Goal: Task Accomplishment & Management: Complete application form

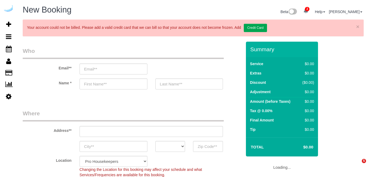
select select "4"
select select "number:9"
click at [115, 69] on input "email" at bounding box center [114, 69] width 68 height 11
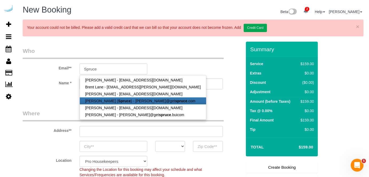
click at [118, 99] on strong "Spruce" at bounding box center [124, 101] width 13 height 4
type input "[PERSON_NAME][EMAIL_ADDRESS][DOMAIN_NAME]"
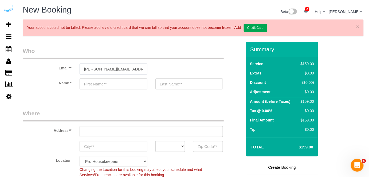
type input "[PERSON_NAME]"
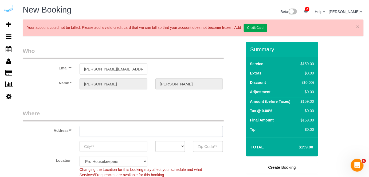
click at [144, 127] on input "text" at bounding box center [152, 131] width 144 height 11
type input "3816 S Lamar Blvd"
type input "Austin"
select select "[GEOGRAPHIC_DATA]"
type input "78704"
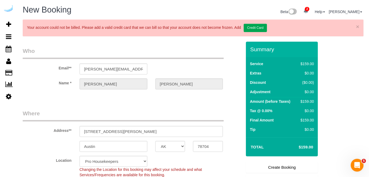
select select "9"
select select "object:25367"
click at [140, 131] on input "3816 S Lamar Blvd" at bounding box center [152, 131] width 144 height 11
paste input "207 Park Ln, Kirkland, WA 98033"
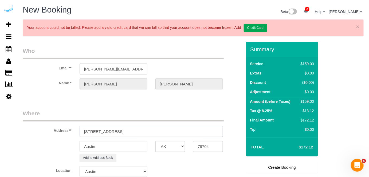
drag, startPoint x: 132, startPoint y: 130, endPoint x: 172, endPoint y: 133, distance: 40.7
click at [172, 133] on input "207 Park Ln, Kirkland, WA 98033" at bounding box center [152, 131] width 144 height 11
type input "207 Park Ln, Kirkland, WA 98033"
drag, startPoint x: 206, startPoint y: 145, endPoint x: 203, endPoint y: 145, distance: 2.7
click at [206, 145] on input "78704" at bounding box center [208, 146] width 30 height 11
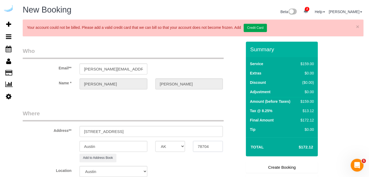
paste input "98033"
type input "98033"
click at [178, 144] on select "AK AL AR AZ CA CO CT DC DE FL GA HI IA ID IL IN KS KY LA MA MD ME MI MN MO MS M…" at bounding box center [170, 146] width 30 height 11
select select "WA"
drag, startPoint x: 136, startPoint y: 142, endPoint x: 136, endPoint y: 145, distance: 3.0
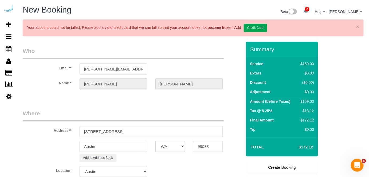
click at [136, 143] on input "Austin" at bounding box center [114, 146] width 68 height 11
select select "11"
select select "object:25414"
type input "Kirkland"
drag, startPoint x: 108, startPoint y: 132, endPoint x: 185, endPoint y: 132, distance: 77.7
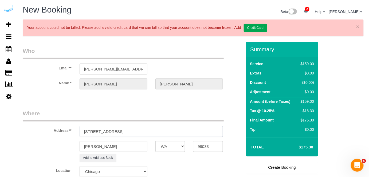
click at [185, 132] on input "207 Park Ln, Kirkland, WA 98033" at bounding box center [152, 131] width 144 height 11
paste input "Austin Davis"
paste input "1445032"
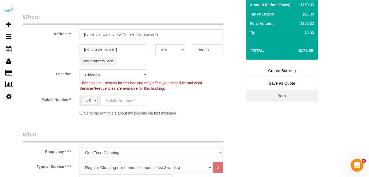
scroll to position [97, 0]
type input "207 Park Ln, Building 511, Unit 511 (Austin Davis, Voda,1445032)"
click at [127, 74] on select "Pro Housekeepers Atlanta Austin Boston Chicago Cincinnati Clearwater Denver Ft …" at bounding box center [114, 74] width 68 height 11
select select "8"
click at [127, 74] on select "Pro Housekeepers Atlanta Austin Boston Chicago Cincinnati Clearwater Denver Ft …" at bounding box center [114, 74] width 68 height 11
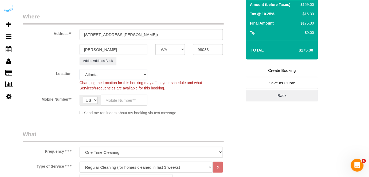
click at [127, 74] on select "Pro Housekeepers Atlanta Austin Boston Chicago Cincinnati Clearwater Denver Ft …" at bounding box center [114, 74] width 68 height 11
select select "object:25438"
select select "4"
click at [80, 69] on select "Pro Housekeepers Atlanta Austin Boston Chicago Cincinnati Clearwater Denver Ft …" at bounding box center [114, 74] width 68 height 11
select select "object:25575"
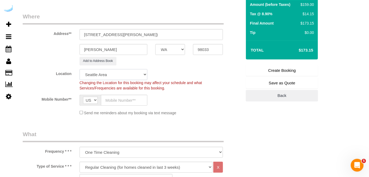
select select "228"
click at [140, 100] on input "text" at bounding box center [124, 100] width 46 height 11
type input "[PHONE_NUMBER]"
type input "Brandie Louck"
type input "[PHONE_NUMBER]"
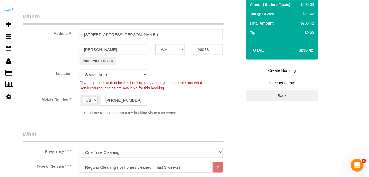
scroll to position [194, 0]
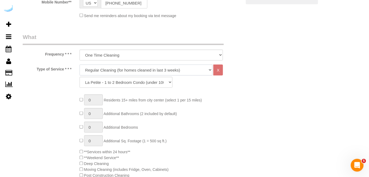
drag, startPoint x: 146, startPoint y: 69, endPoint x: 145, endPoint y: 73, distance: 4.7
click at [146, 69] on select "Deep Cleaning (for homes that have not been cleaned in 3+ weeks) Spruce Regular…" at bounding box center [146, 70] width 133 height 11
select select "282"
click at [80, 65] on select "Deep Cleaning (for homes that have not been cleaned in 3+ weeks) Spruce Regular…" at bounding box center [146, 70] width 133 height 11
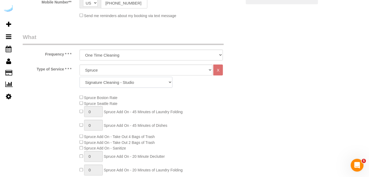
click at [142, 81] on select "Signature Cleaning - Studio Signature Cleaning - 1 Bed 1 Bath Signature Cleanin…" at bounding box center [126, 82] width 93 height 11
drag, startPoint x: 197, startPoint y: 13, endPoint x: 196, endPoint y: 8, distance: 5.3
click at [144, 87] on div "Deep Cleaning (for homes that have not been cleaned in 3+ weeks) Spruce Regular…" at bounding box center [152, 78] width 152 height 26
click at [145, 84] on select "Signature Cleaning - Studio Signature Cleaning - 1 Bed 1 Bath Signature Cleanin…" at bounding box center [126, 82] width 93 height 11
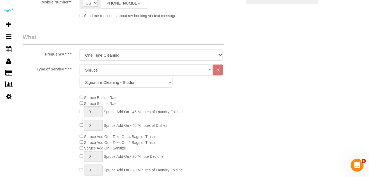
select select "325"
click at [80, 77] on select "Signature Cleaning - Studio Signature Cleaning - 1 Bed 1 Bath Signature Cleanin…" at bounding box center [126, 82] width 93 height 11
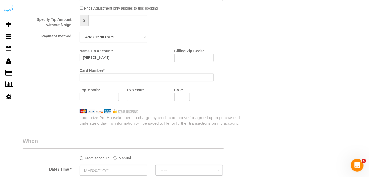
scroll to position [510, 0]
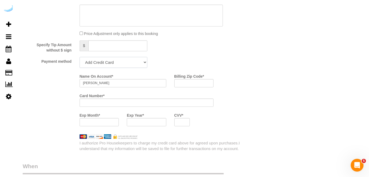
drag, startPoint x: 127, startPoint y: 64, endPoint x: 125, endPoint y: 67, distance: 3.9
click at [127, 64] on select "Add Credit Card Cash Check Paypal" at bounding box center [114, 62] width 68 height 11
select select "string:check"
click at [80, 57] on select "Add Credit Card Cash Check Paypal" at bounding box center [114, 62] width 68 height 11
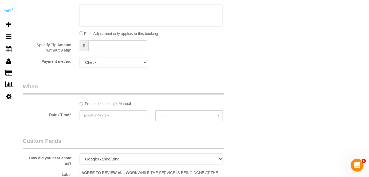
click at [120, 102] on label "Manual" at bounding box center [122, 102] width 18 height 7
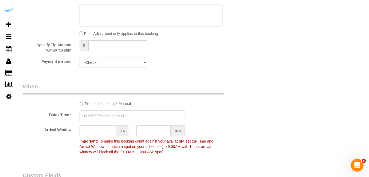
click at [116, 117] on input "text" at bounding box center [133, 115] width 106 height 11
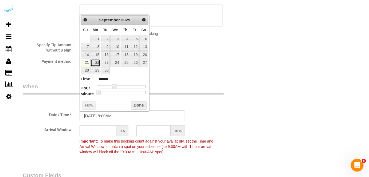
click at [99, 62] on link "22" at bounding box center [95, 62] width 10 height 7
type input "09/22/2025 9:00AM"
type input "******"
type input "09/22/2025 10:00AM"
type input "*******"
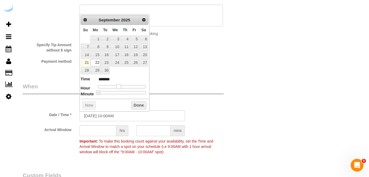
type input "09/22/2025 11:00AM"
type input "*******"
type input "09/22/2025 12:00PM"
type input "*******"
type input "09/22/2025 1:00PM"
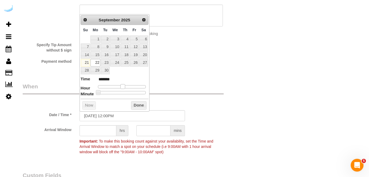
type input "******"
drag, startPoint x: 114, startPoint y: 85, endPoint x: 125, endPoint y: 87, distance: 11.2
click at [125, 87] on span at bounding box center [125, 86] width 5 height 5
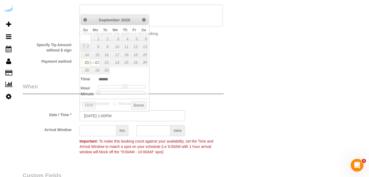
click at [97, 131] on input "text" at bounding box center [98, 130] width 37 height 11
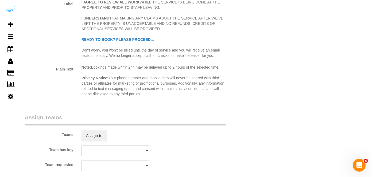
scroll to position [728, 0]
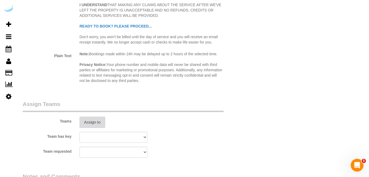
type input "4"
click at [97, 120] on button "Assign to" at bounding box center [93, 122] width 26 height 11
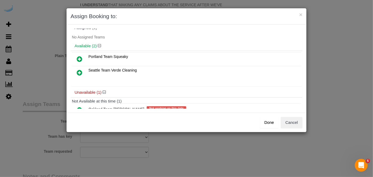
scroll to position [23, 0]
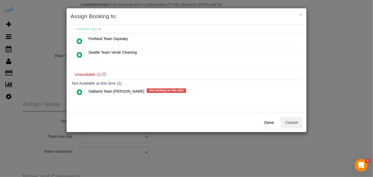
click at [80, 89] on icon at bounding box center [80, 92] width 6 height 6
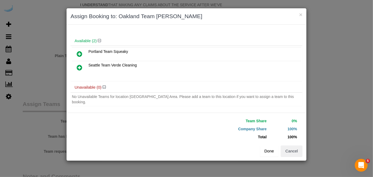
scroll to position [19, 0]
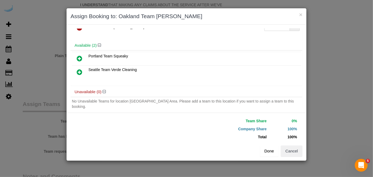
click at [272, 153] on button "Done" at bounding box center [269, 150] width 19 height 11
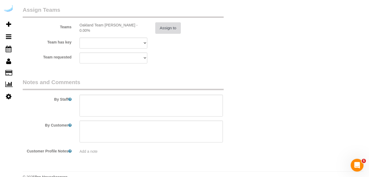
scroll to position [825, 0]
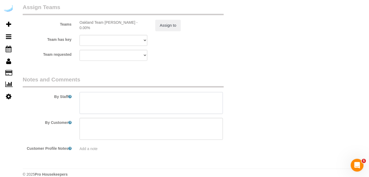
click at [161, 106] on textarea at bounding box center [152, 103] width 144 height 22
paste textarea "Permanent Notes:please make sure the grout gets cleaned thoroughly in all futur…"
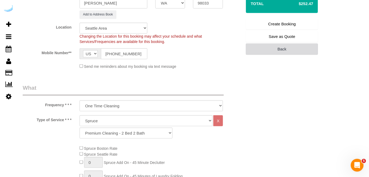
scroll to position [121, 0]
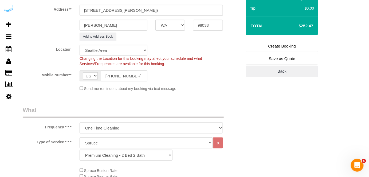
type textarea "Redo Recurrency: One time service Permanent Notes:please make sure the grout ge…"
click at [281, 46] on link "Create Booking" at bounding box center [282, 46] width 72 height 11
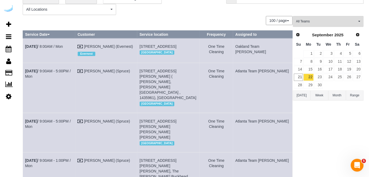
scroll to position [0, 0]
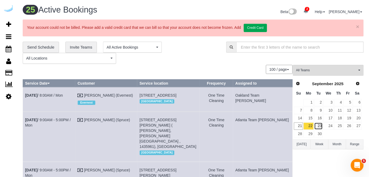
click at [317, 124] on link "23" at bounding box center [318, 126] width 9 height 7
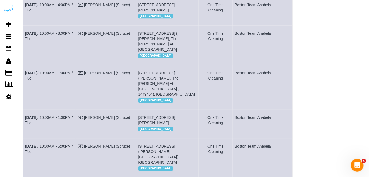
scroll to position [415, 0]
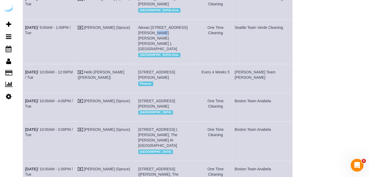
drag, startPoint x: 202, startPoint y: 66, endPoint x: 191, endPoint y: 64, distance: 10.6
click at [193, 64] on td "Alexan 100, 100 Denny Wy, Unit 702 ( Neel Gupta, Alexan 100 , 1430234 ), Seattl…" at bounding box center [167, 41] width 63 height 45
click at [71, 35] on link "Sep 23rd / 9:00AM - 1:00PM / Tue" at bounding box center [48, 30] width 46 height 10
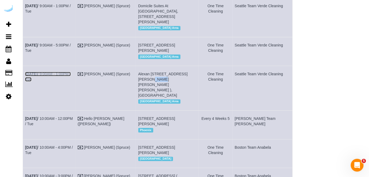
scroll to position [367, 0]
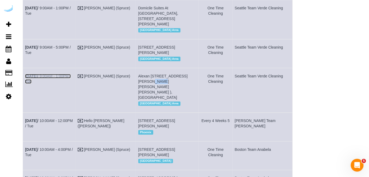
click at [71, 84] on link "Sep 23rd / 9:00AM - 1:00PM / Tue" at bounding box center [48, 79] width 46 height 10
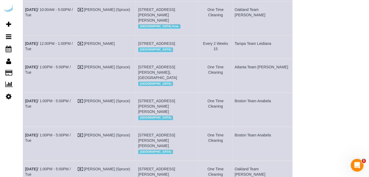
scroll to position [658, 0]
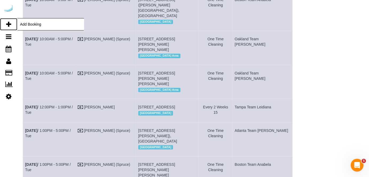
click at [9, 20] on link "Add Booking" at bounding box center [8, 24] width 17 height 12
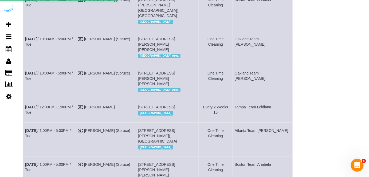
select select "number:9"
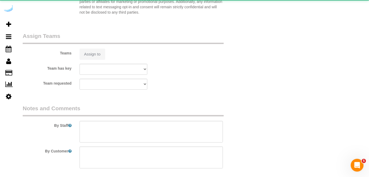
select select "object:27634"
select select "4"
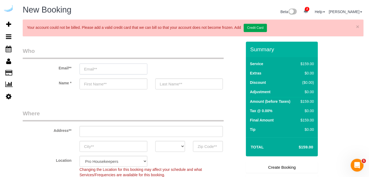
click at [115, 73] on input "email" at bounding box center [114, 69] width 68 height 11
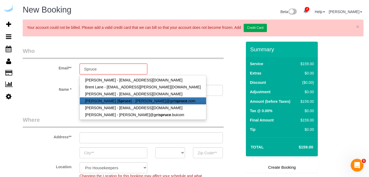
click at [118, 99] on strong "Spruce" at bounding box center [124, 101] width 13 height 4
type input "[PERSON_NAME][EMAIL_ADDRESS][DOMAIN_NAME]"
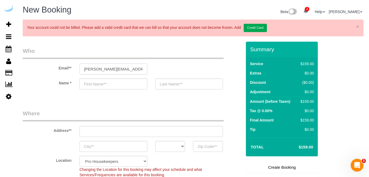
type input "[PERSON_NAME]"
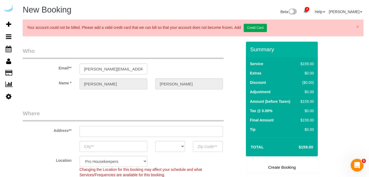
click at [149, 133] on input "text" at bounding box center [152, 131] width 144 height 11
type input "3816 S Lamar Blvd"
type input "Austin"
select select "[GEOGRAPHIC_DATA]"
type input "78704"
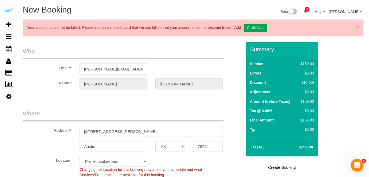
paste input "888 Western Ave, Seattle, WA 98104"
type input "888 Western Ave, Seattle, WA 98104"
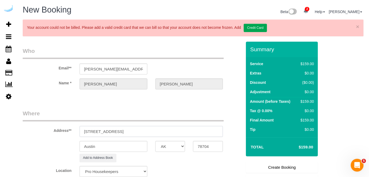
select select "9"
drag, startPoint x: 137, startPoint y: 131, endPoint x: 212, endPoint y: 135, distance: 74.3
click at [211, 135] on input "888 Western Ave, Seattle, WA 98104" at bounding box center [152, 131] width 144 height 11
select select "object:27678"
type input "888 Western Ave, Seattle, WA 98104"
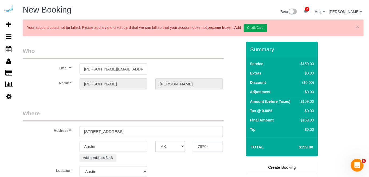
click at [212, 147] on input "78704" at bounding box center [208, 146] width 30 height 11
paste input "981"
type input "98104"
click at [172, 147] on select "AK AL AR AZ CA CO CT DC DE FL GA HI IA ID IL IN KS KY LA MA MD ME MI MN MO MS M…" at bounding box center [170, 146] width 30 height 11
select select "WA"
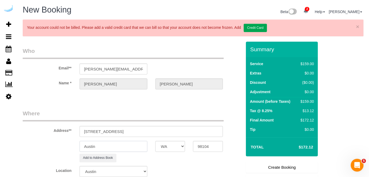
click at [132, 146] on input "Austin" at bounding box center [114, 146] width 68 height 11
select select "4"
type input "S"
select select "object:27720"
select select "228"
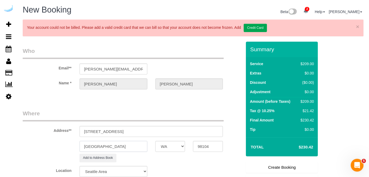
scroll to position [48, 0]
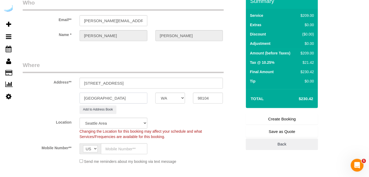
type input "[GEOGRAPHIC_DATA]"
drag, startPoint x: 117, startPoint y: 81, endPoint x: 186, endPoint y: 91, distance: 70.5
click at [186, 92] on sui-booking-address "Address** 888 Western Ave, Seattle, WA 98104 Seattle AK AL AR AZ CA CO CT DC DE…" at bounding box center [132, 87] width 219 height 53
paste input "Caeley Bryan"
paste input "Griffis Seattle Waterfront"
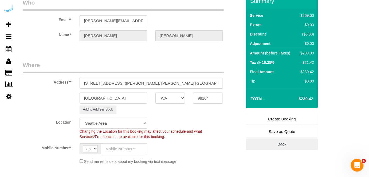
paste input "1487101"
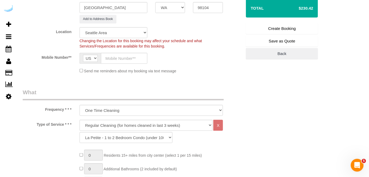
scroll to position [145, 0]
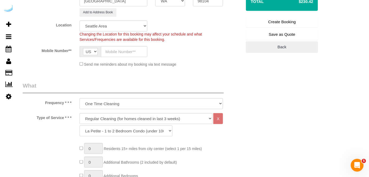
type input "888 Western Ave, Unit 1206 (Caeley Bryan, Griffis Seattle Waterfront , 1487101)"
click at [116, 44] on sui-booking-location "Location Pro Housekeepers Atlanta Austin Boston Chicago Cincinnati Clearwater D…" at bounding box center [132, 44] width 219 height 46
click at [129, 52] on input "text" at bounding box center [124, 51] width 46 height 11
type input "[PHONE_NUMBER]"
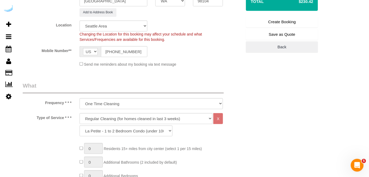
type input "Brandie Louck"
type input "[PHONE_NUMBER]"
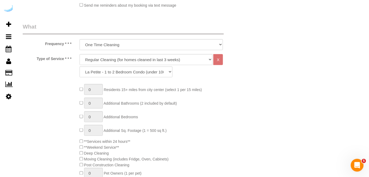
scroll to position [218, 0]
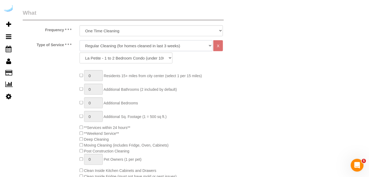
click at [135, 42] on select "Deep Cleaning (for homes that have not been cleaned in 3+ weeks) Spruce Regular…" at bounding box center [146, 45] width 133 height 11
select select "282"
click at [80, 40] on select "Deep Cleaning (for homes that have not been cleaned in 3+ weeks) Spruce Regular…" at bounding box center [146, 45] width 133 height 11
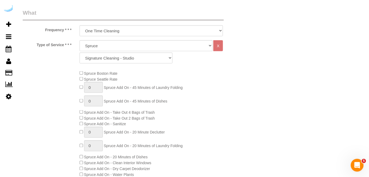
click at [77, 77] on div "Spruce Boston Rate Spruce Seattle Rate 0 Spruce Add On - 45 Minutes of Laundry …" at bounding box center [161, 129] width 170 height 119
click at [113, 58] on select "Signature Cleaning - Studio Signature Cleaning - 1 Bed 1 Bath Signature Cleanin…" at bounding box center [126, 58] width 93 height 11
select select "336"
click at [80, 53] on select "Signature Cleaning - Studio Signature Cleaning - 1 Bed 1 Bath Signature Cleanin…" at bounding box center [126, 58] width 93 height 11
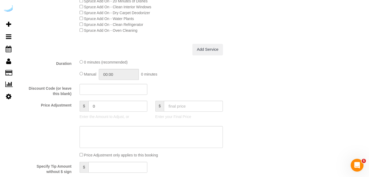
scroll to position [510, 0]
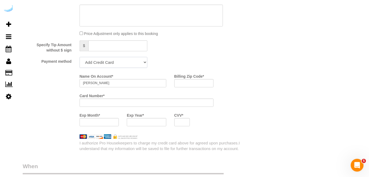
drag, startPoint x: 138, startPoint y: 61, endPoint x: 135, endPoint y: 62, distance: 3.1
click at [138, 61] on select "Add Credit Card Cash Check Paypal" at bounding box center [114, 62] width 68 height 11
select select "string:check"
click at [80, 57] on select "Add Credit Card Cash Check Paypal" at bounding box center [114, 62] width 68 height 11
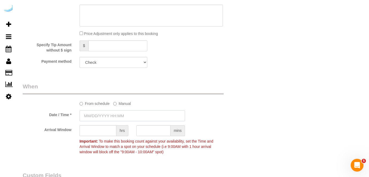
click at [107, 119] on input "text" at bounding box center [133, 115] width 106 height 11
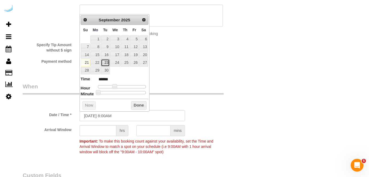
click at [106, 62] on link "23" at bounding box center [105, 62] width 9 height 7
type input "[DATE] 9:00AM"
type input "******"
click at [116, 86] on span at bounding box center [116, 86] width 5 height 5
click at [106, 130] on input "text" at bounding box center [98, 130] width 37 height 11
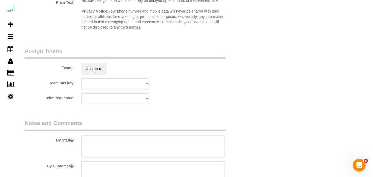
scroll to position [801, 0]
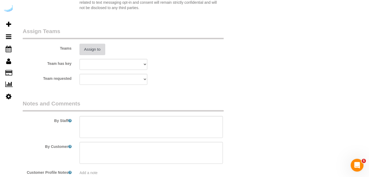
type input "8"
click at [92, 53] on button "Assign to" at bounding box center [93, 49] width 26 height 11
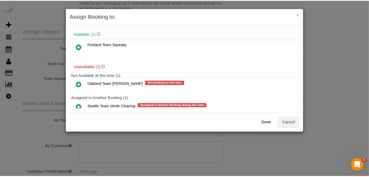
scroll to position [32, 0]
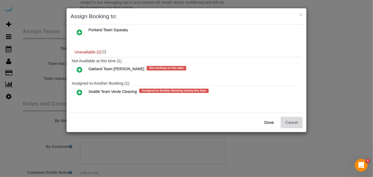
click at [288, 121] on button "Cancel" at bounding box center [292, 122] width 22 height 11
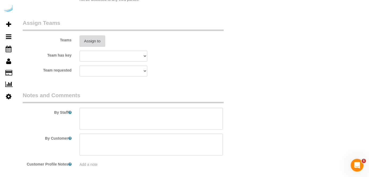
scroll to position [831, 0]
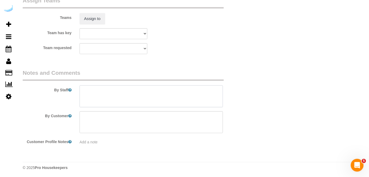
drag, startPoint x: 173, startPoint y: 94, endPoint x: 166, endPoint y: 64, distance: 30.7
click at [173, 93] on textarea at bounding box center [152, 96] width 144 height 22
click at [156, 97] on textarea at bounding box center [152, 96] width 144 height 22
paste textarea "Permanent Notes:No notes from this customer.Today's Notes:No notes from this se…"
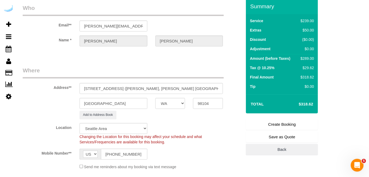
scroll to position [0, 0]
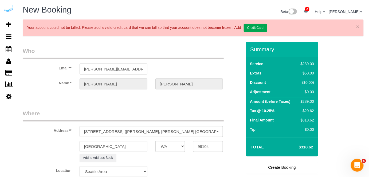
type textarea "Recurrency: One time service Permanent Notes:No notes from this customer.Today'…"
click at [273, 167] on link "Create Booking" at bounding box center [282, 167] width 72 height 11
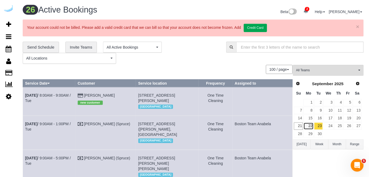
click at [311, 124] on link "22" at bounding box center [308, 126] width 10 height 7
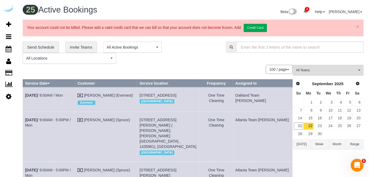
scroll to position [858, 0]
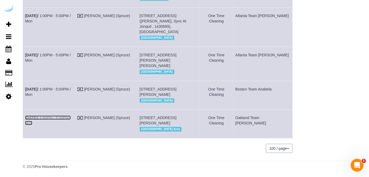
click at [45, 116] on link "Sep 22nd / 1:00PM - 5:00PM / Mon" at bounding box center [48, 121] width 46 height 10
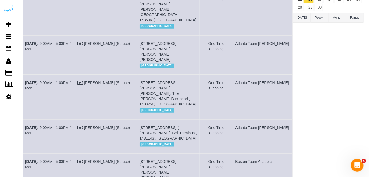
scroll to position [82, 0]
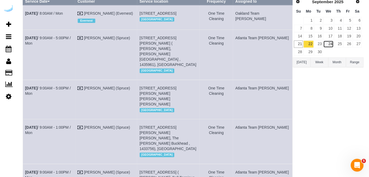
click at [327, 44] on link "24" at bounding box center [328, 44] width 10 height 7
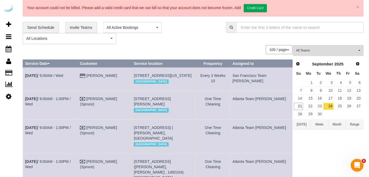
scroll to position [0, 0]
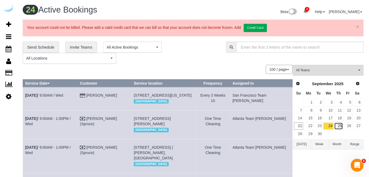
click at [338, 123] on link "25" at bounding box center [338, 126] width 9 height 7
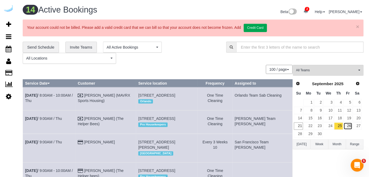
click at [349, 125] on link "26" at bounding box center [348, 126] width 9 height 7
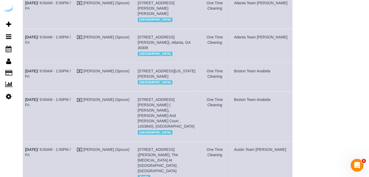
scroll to position [49, 0]
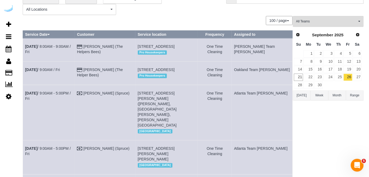
click at [184, 18] on div "100 / page 10 / page 20 / page 30 / page 40 / page 50 / page 100 / page" at bounding box center [158, 20] width 270 height 9
click at [150, 16] on div "100 / page 10 / page 20 / page 30 / page 40 / page 50 / page 100 / page" at bounding box center [158, 20] width 270 height 9
click at [174, 10] on div "**********" at bounding box center [120, 4] width 195 height 22
click at [181, 6] on div "**********" at bounding box center [120, 4] width 195 height 22
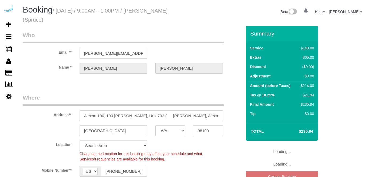
select select "WA"
select select "282"
select select "number:9"
select select "WA"
select select "282"
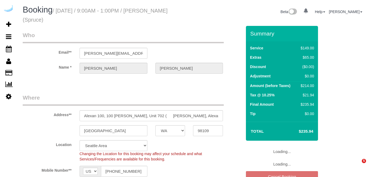
select select "number:9"
select select "object:770"
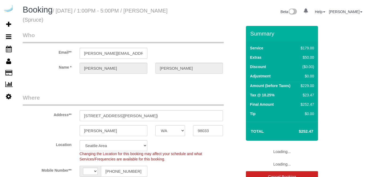
select select "WA"
select select "string:US"
select select "282"
select select "number:9"
select select "object:774"
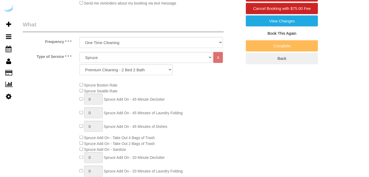
scroll to position [194, 0]
